Goal: Transaction & Acquisition: Purchase product/service

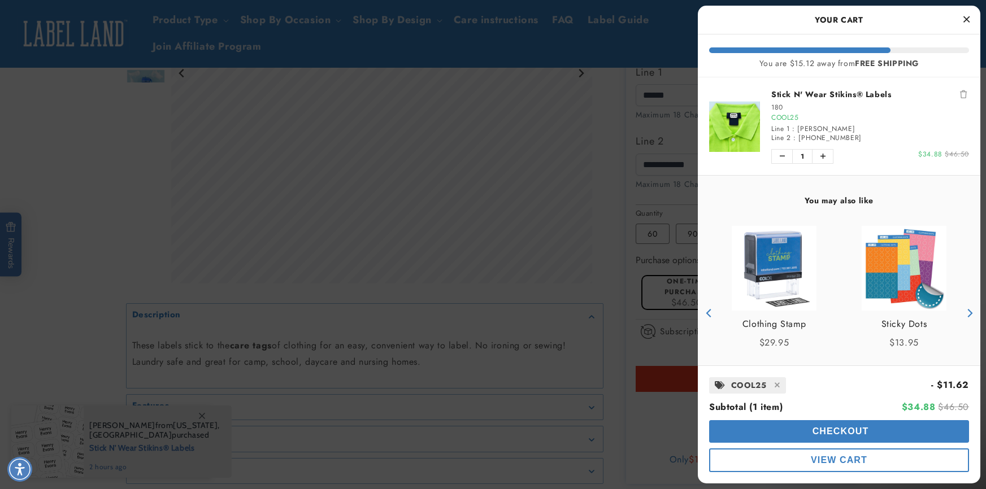
click at [616, 319] on div at bounding box center [493, 244] width 986 height 489
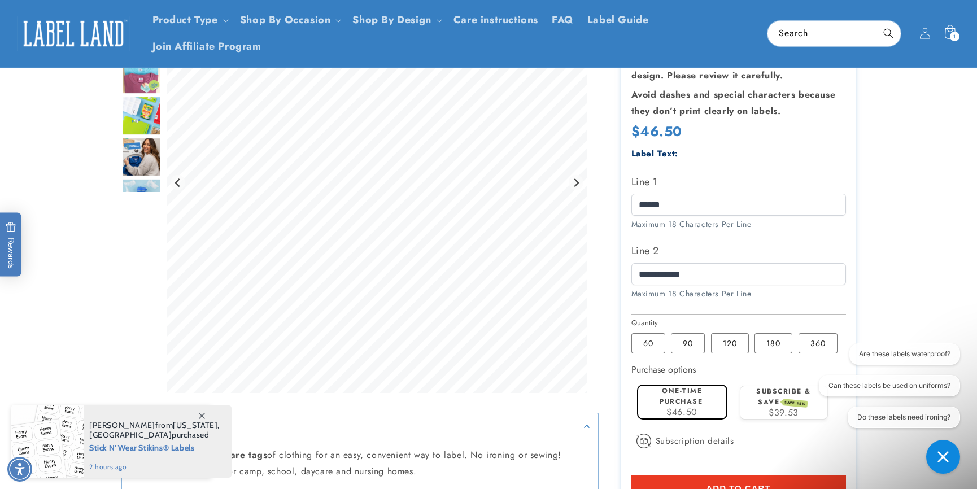
scroll to position [226, 0]
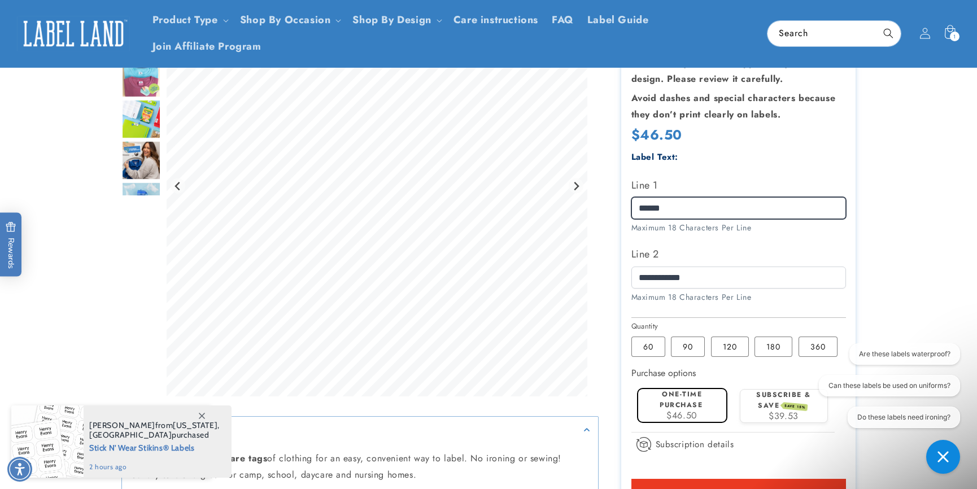
drag, startPoint x: 695, startPoint y: 211, endPoint x: 617, endPoint y: 204, distance: 78.8
click at [617, 204] on div "Stick N' Wear Stikins® Labels Stick N' Wear Stikins® Labels 1067 Reviews Estima…" at bounding box center [727, 250] width 257 height 694
type input "*"
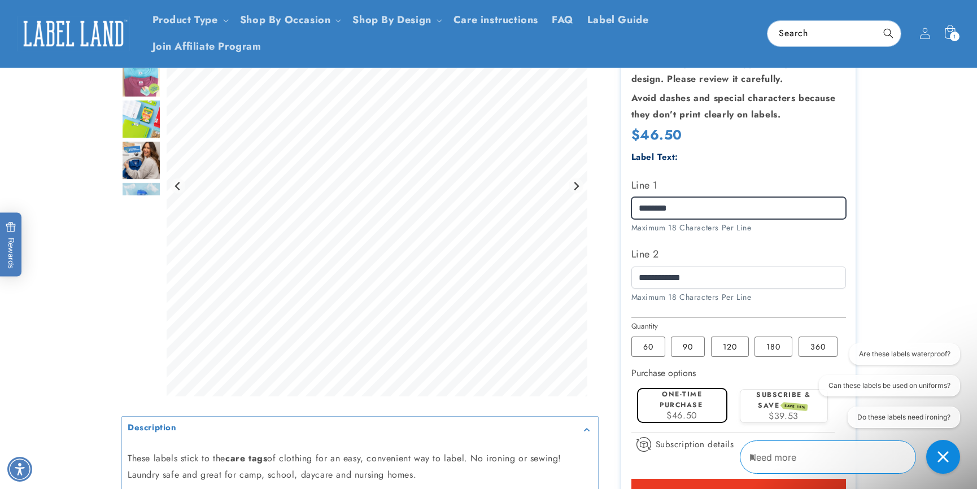
type input "********"
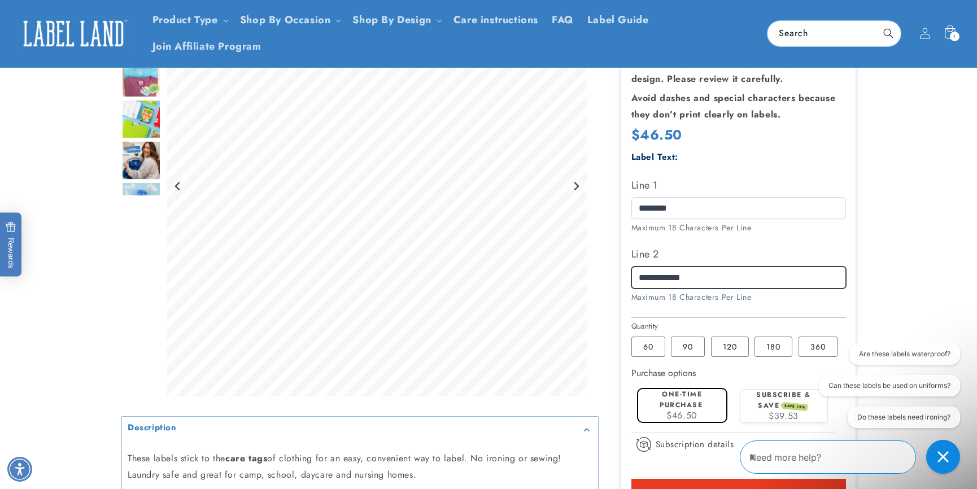
drag, startPoint x: 716, startPoint y: 271, endPoint x: 629, endPoint y: 273, distance: 87.0
click at [629, 273] on section "Stick N' Wear Stikins® Labels Stick N' Wear Stikins® Labels 1067 Reviews Estima…" at bounding box center [738, 250] width 234 height 694
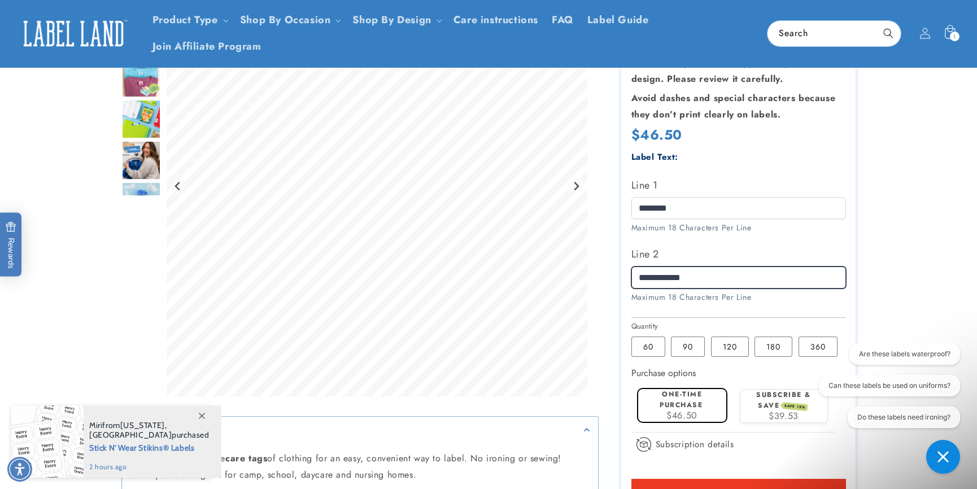
type input "**********"
click at [900, 275] on product-info at bounding box center [488, 245] width 977 height 714
click at [654, 352] on label "60 Variant sold out or unavailable" at bounding box center [648, 347] width 34 height 20
click at [652, 351] on label "60 Variant sold out or unavailable" at bounding box center [648, 347] width 34 height 20
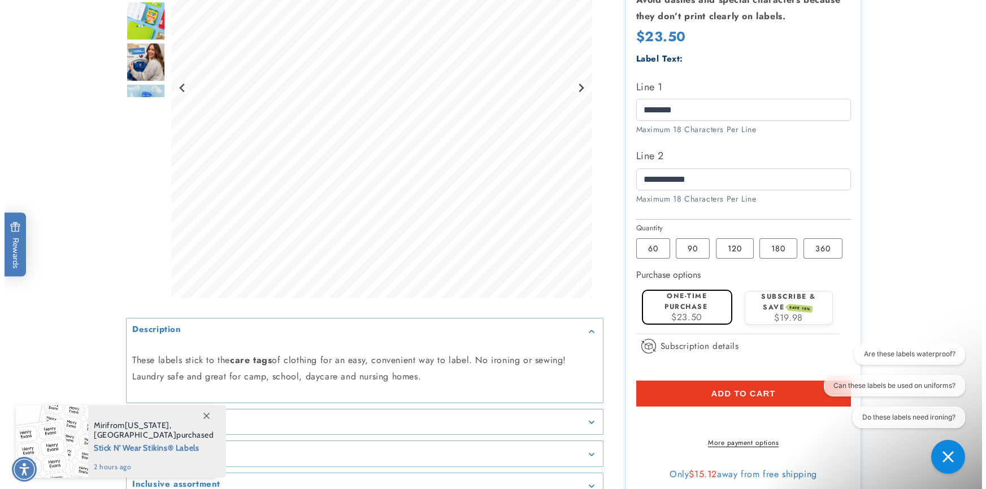
scroll to position [339, 0]
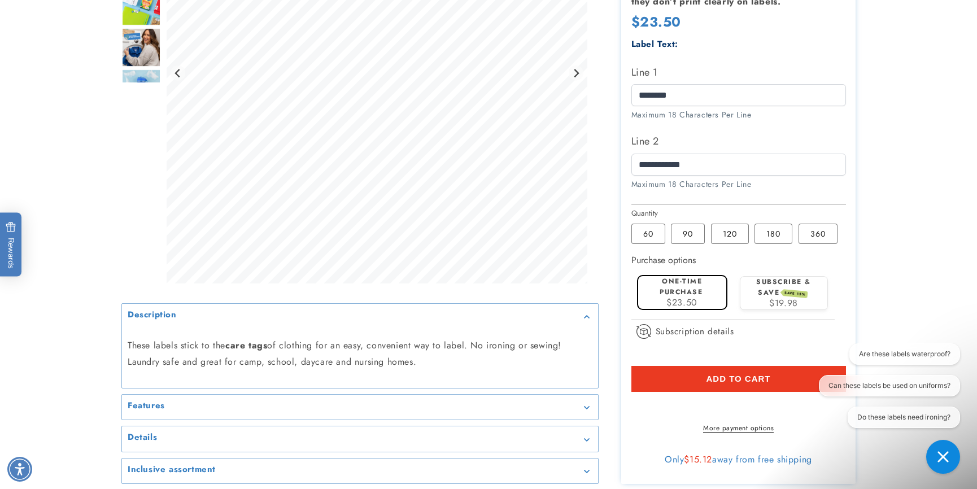
click at [727, 381] on span "Add to cart" at bounding box center [738, 379] width 64 height 10
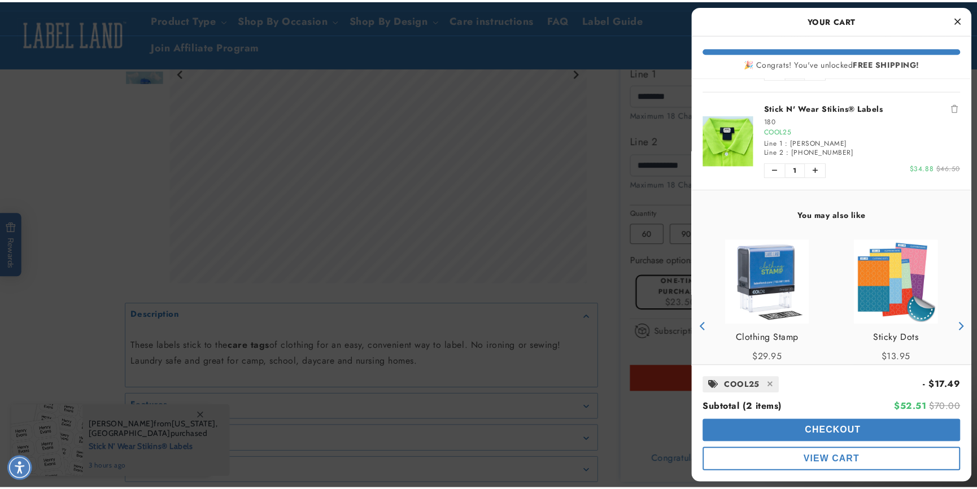
scroll to position [156, 0]
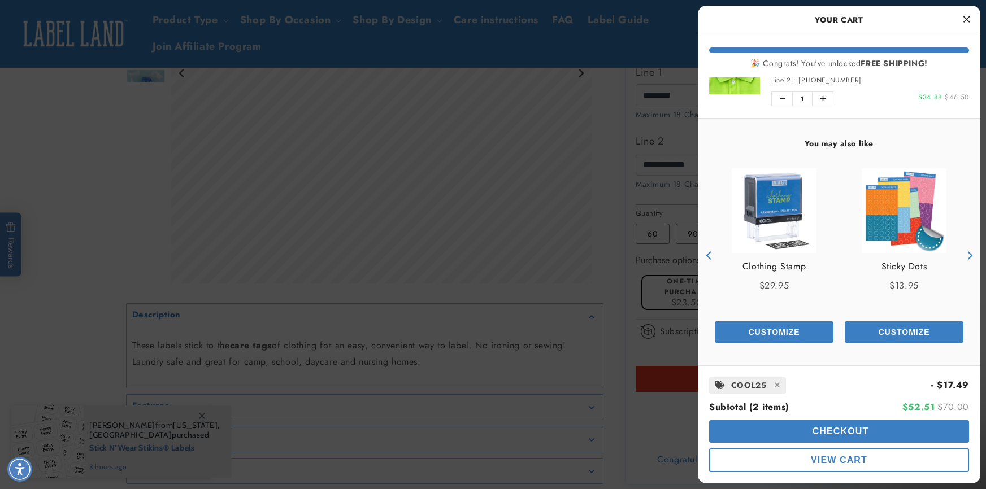
click at [746, 89] on img "product" at bounding box center [734, 68] width 51 height 51
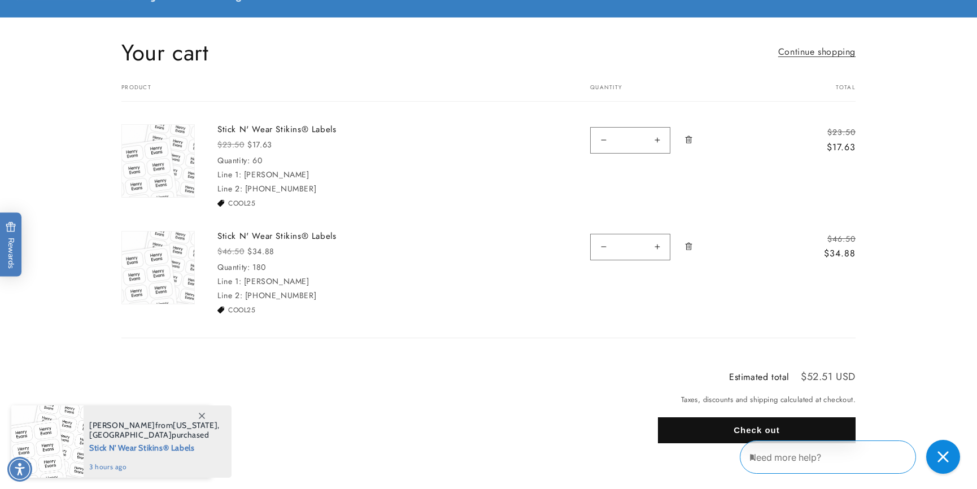
scroll to position [98, 0]
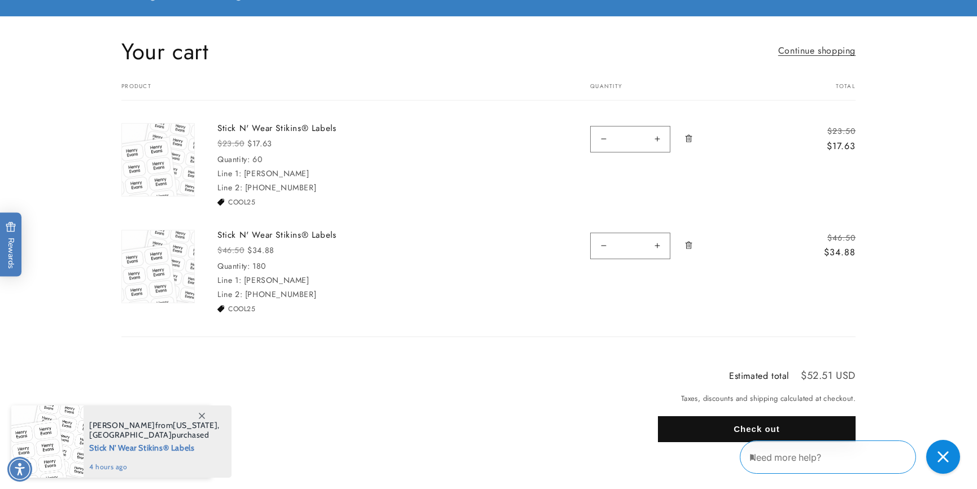
click at [790, 433] on button "Check out" at bounding box center [757, 429] width 198 height 26
